Goal: Communication & Community: Answer question/provide support

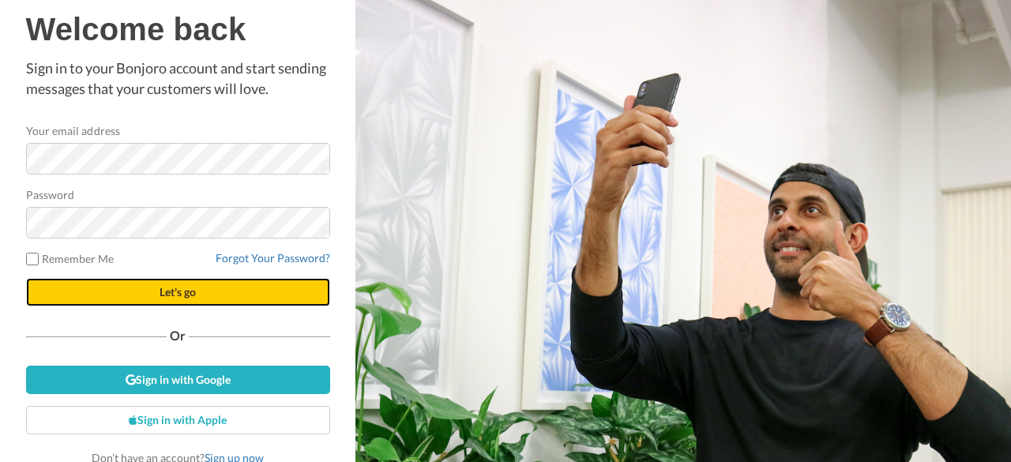
click at [192, 295] on button "Let's go" at bounding box center [178, 292] width 304 height 28
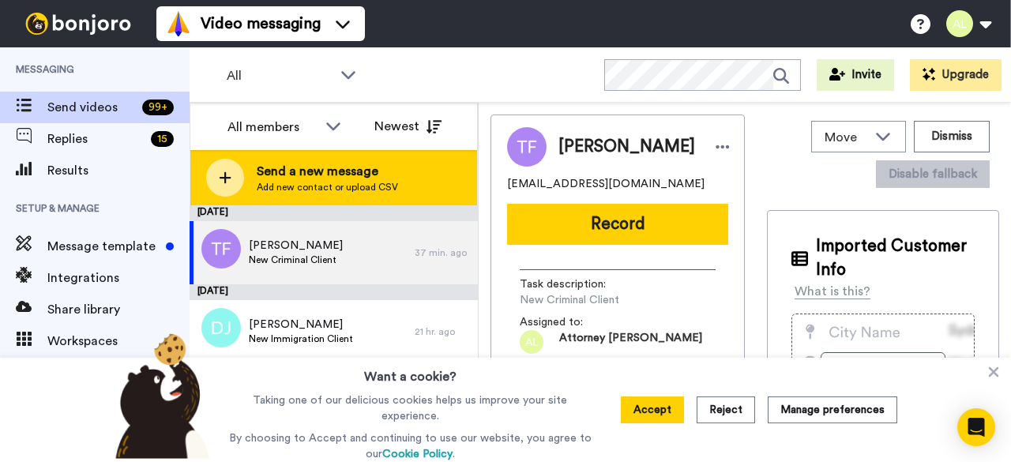
click at [356, 168] on span "Send a new message" at bounding box center [327, 171] width 141 height 19
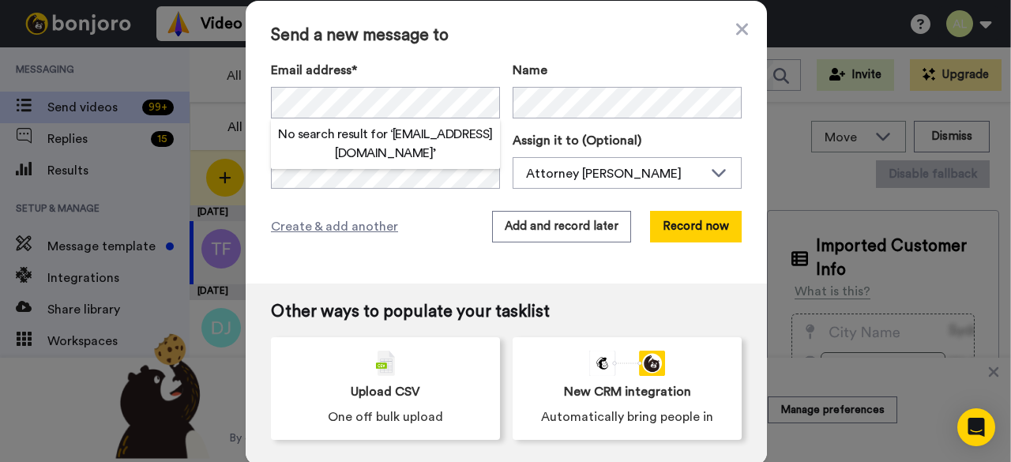
click at [451, 203] on div "Send a new message to Email address* No search result for ‘ [EMAIL_ADDRESS][DOM…" at bounding box center [507, 142] width 522 height 283
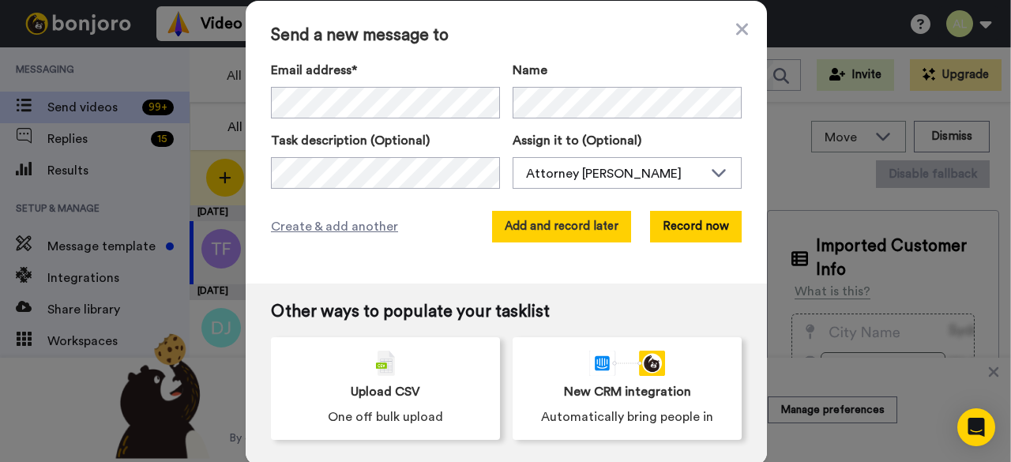
click at [578, 228] on button "Add and record later" at bounding box center [561, 227] width 139 height 32
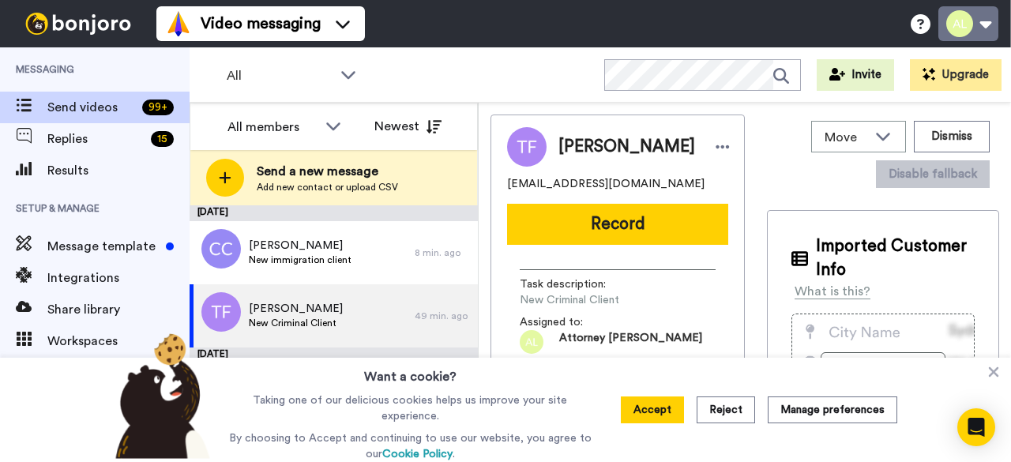
click at [978, 18] on button at bounding box center [969, 23] width 60 height 35
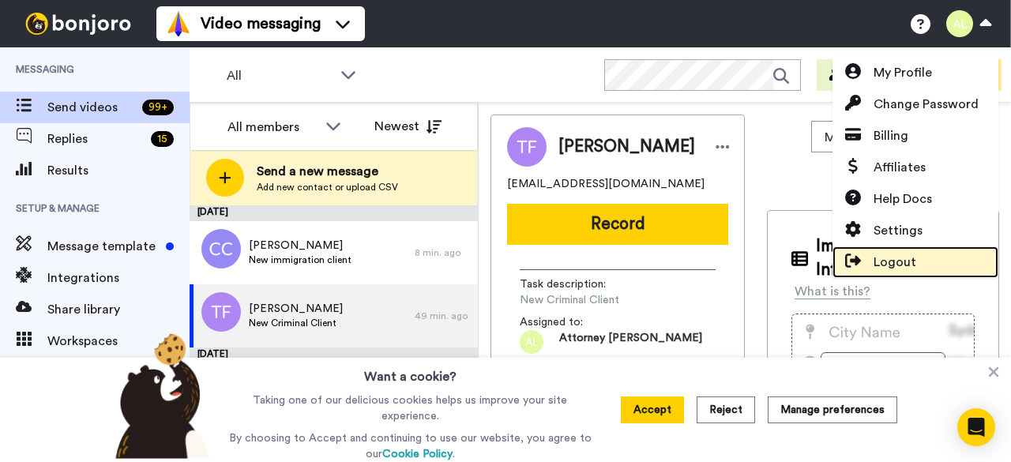
click at [913, 258] on span "Logout" at bounding box center [895, 262] width 43 height 19
